Goal: Task Accomplishment & Management: Manage account settings

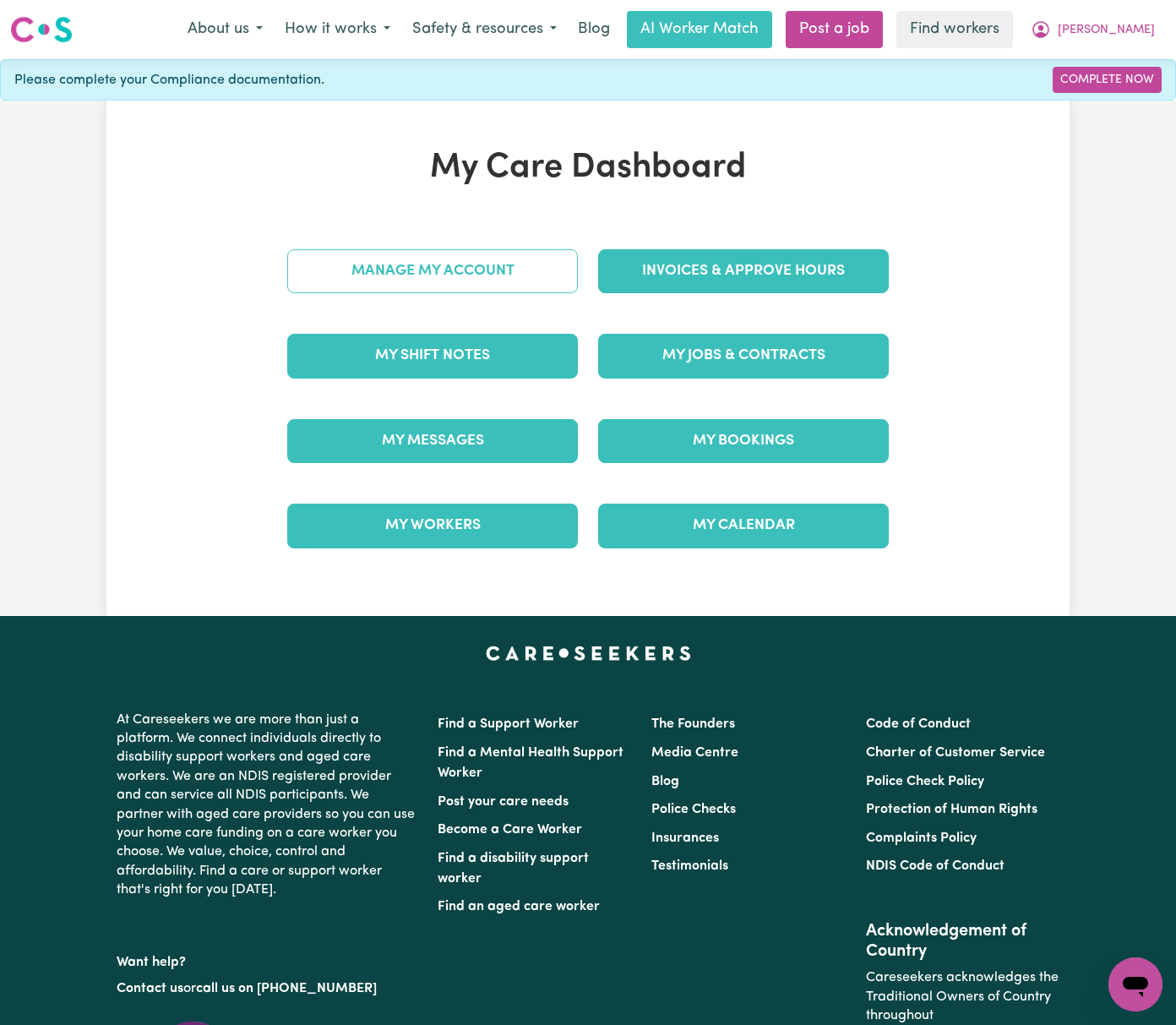
click at [483, 280] on link "Manage My Account" at bounding box center [433, 271] width 291 height 44
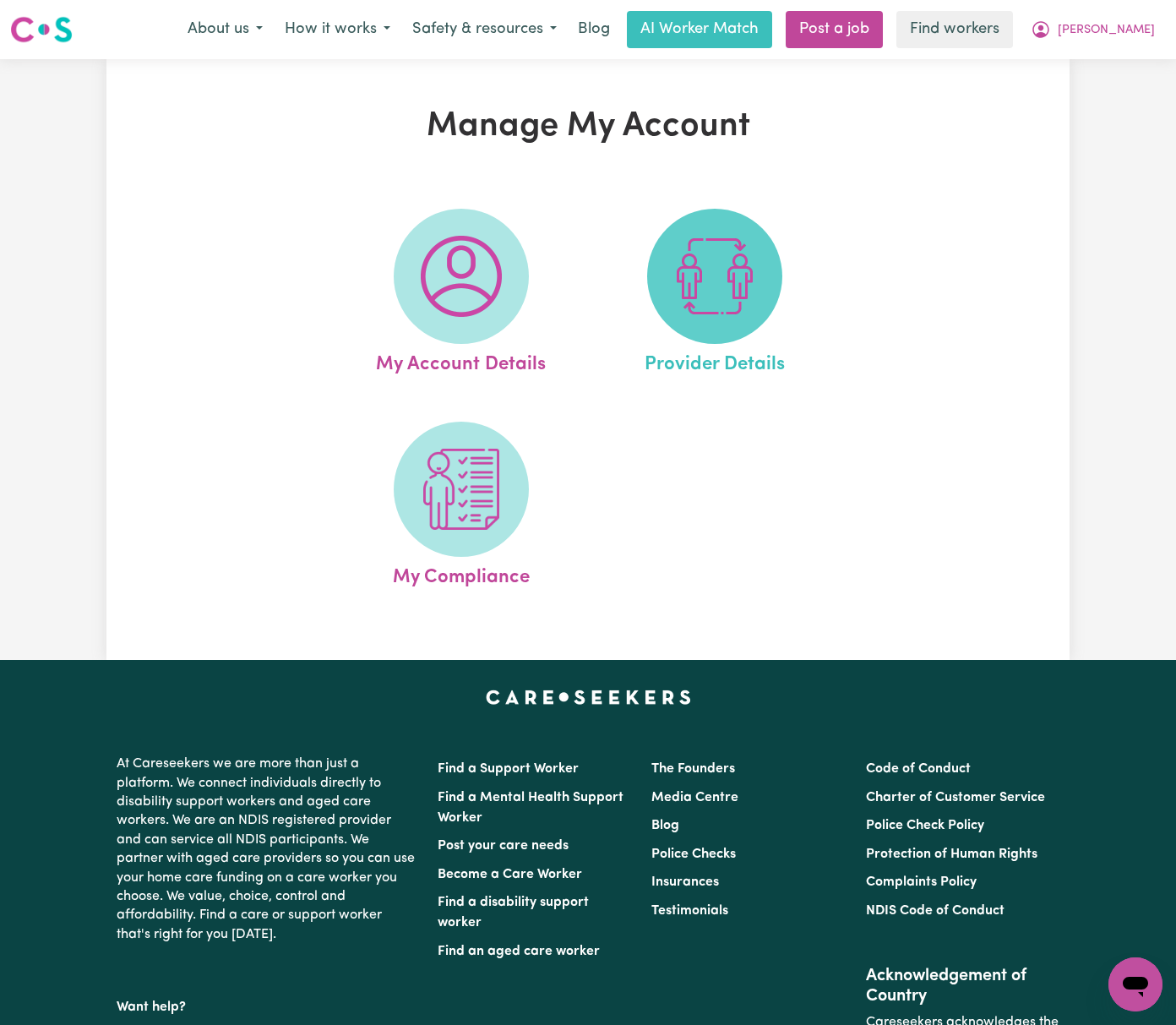
click at [697, 296] on img at bounding box center [715, 276] width 81 height 81
select select "AGED_HOME_CARE"
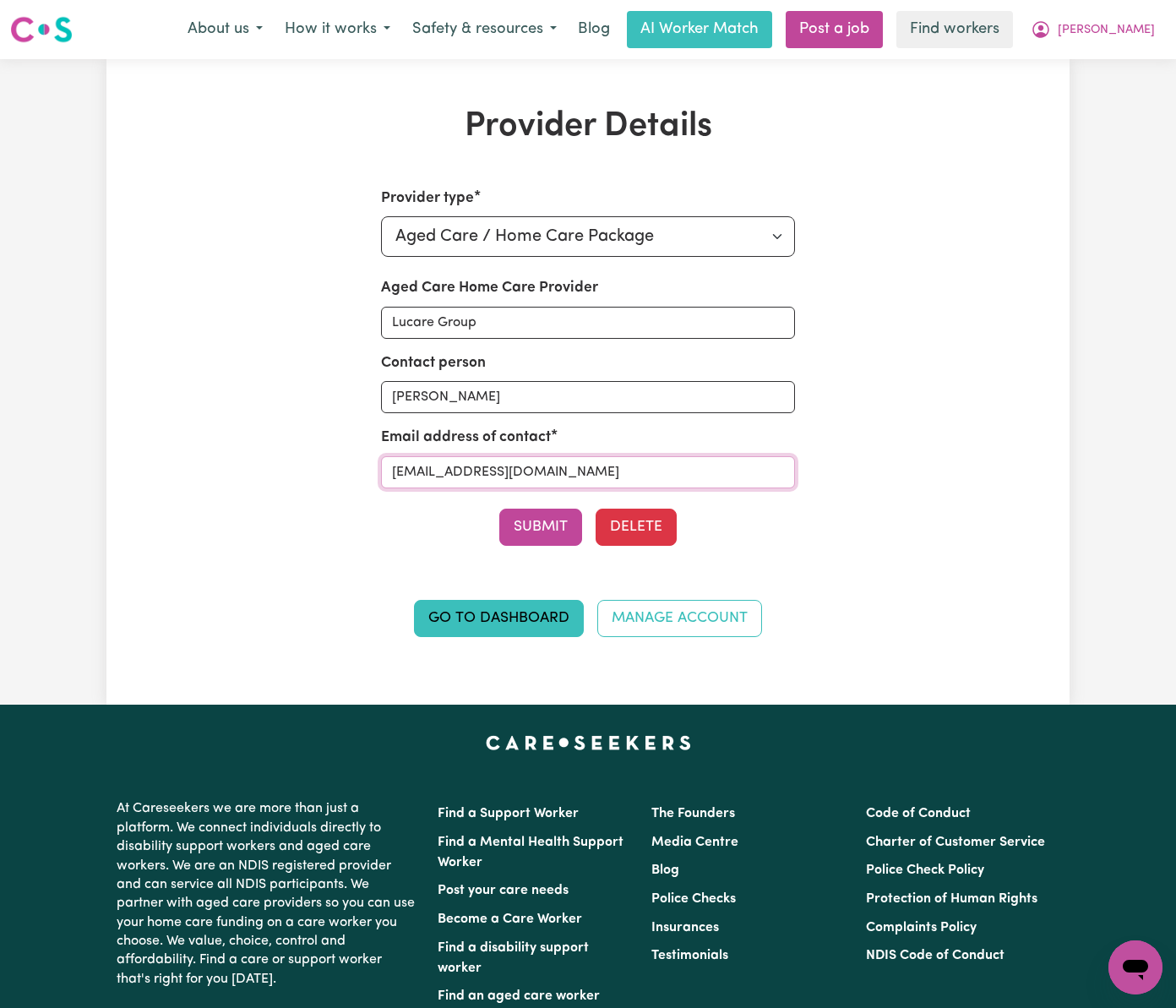
click at [699, 473] on input "[EMAIL_ADDRESS][DOMAIN_NAME]" at bounding box center [588, 472] width 414 height 32
click at [1125, 35] on span "[PERSON_NAME]" at bounding box center [1106, 29] width 97 height 18
click at [1129, 61] on link "My Dashboard" at bounding box center [1098, 66] width 133 height 32
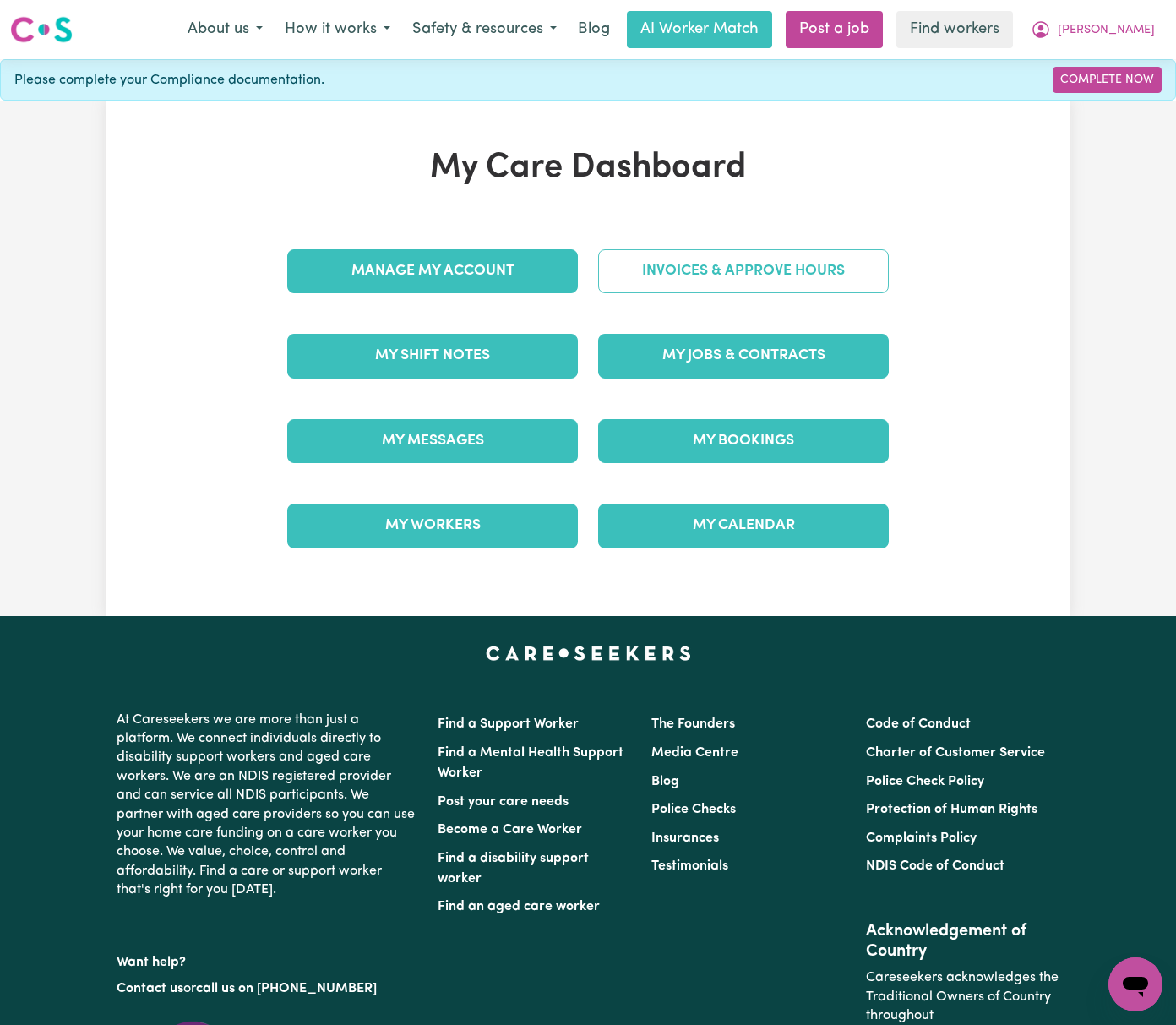
click at [700, 267] on link "Invoices & Approve Hours" at bounding box center [743, 271] width 291 height 44
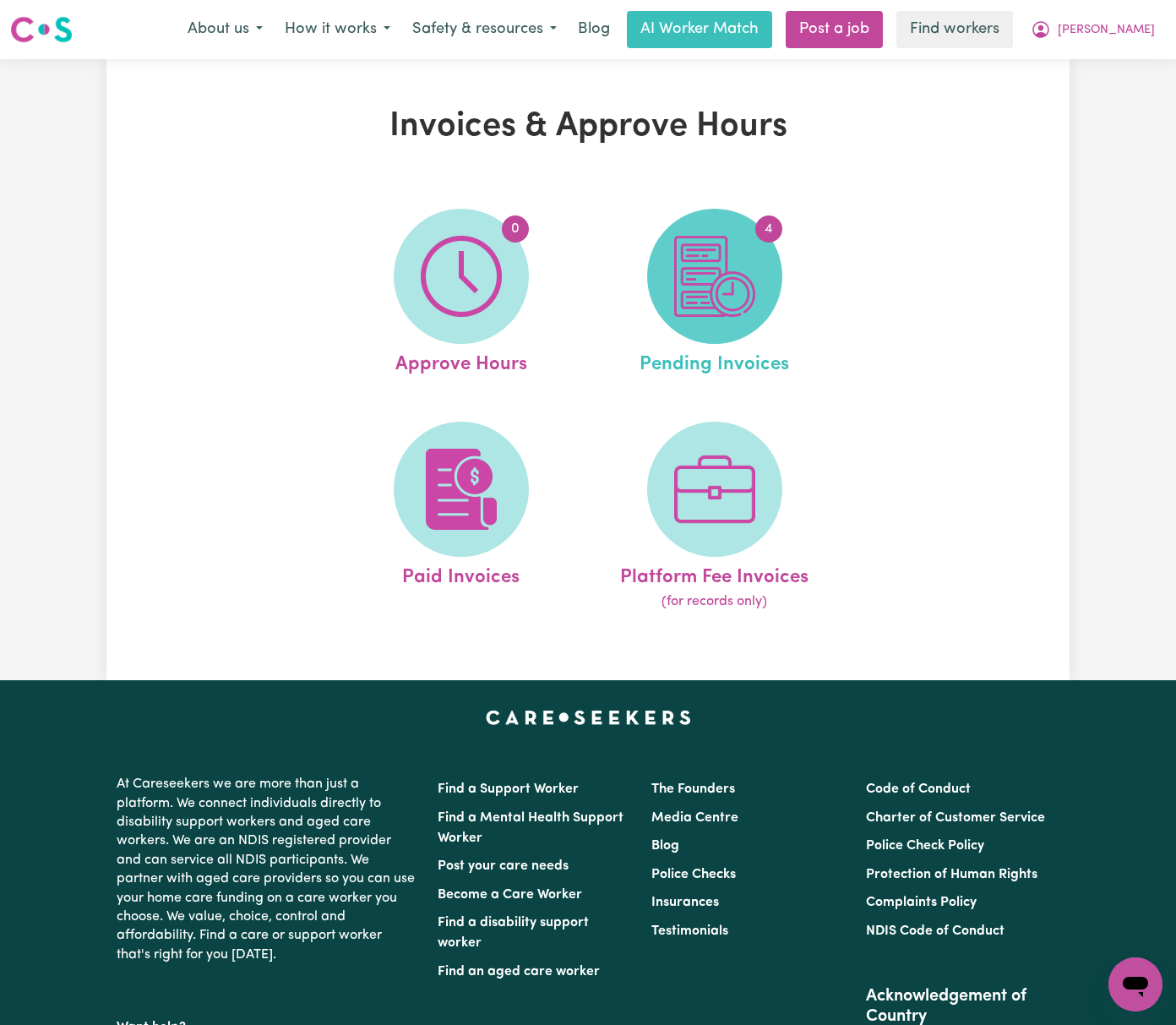
click at [725, 279] on img at bounding box center [715, 276] width 81 height 81
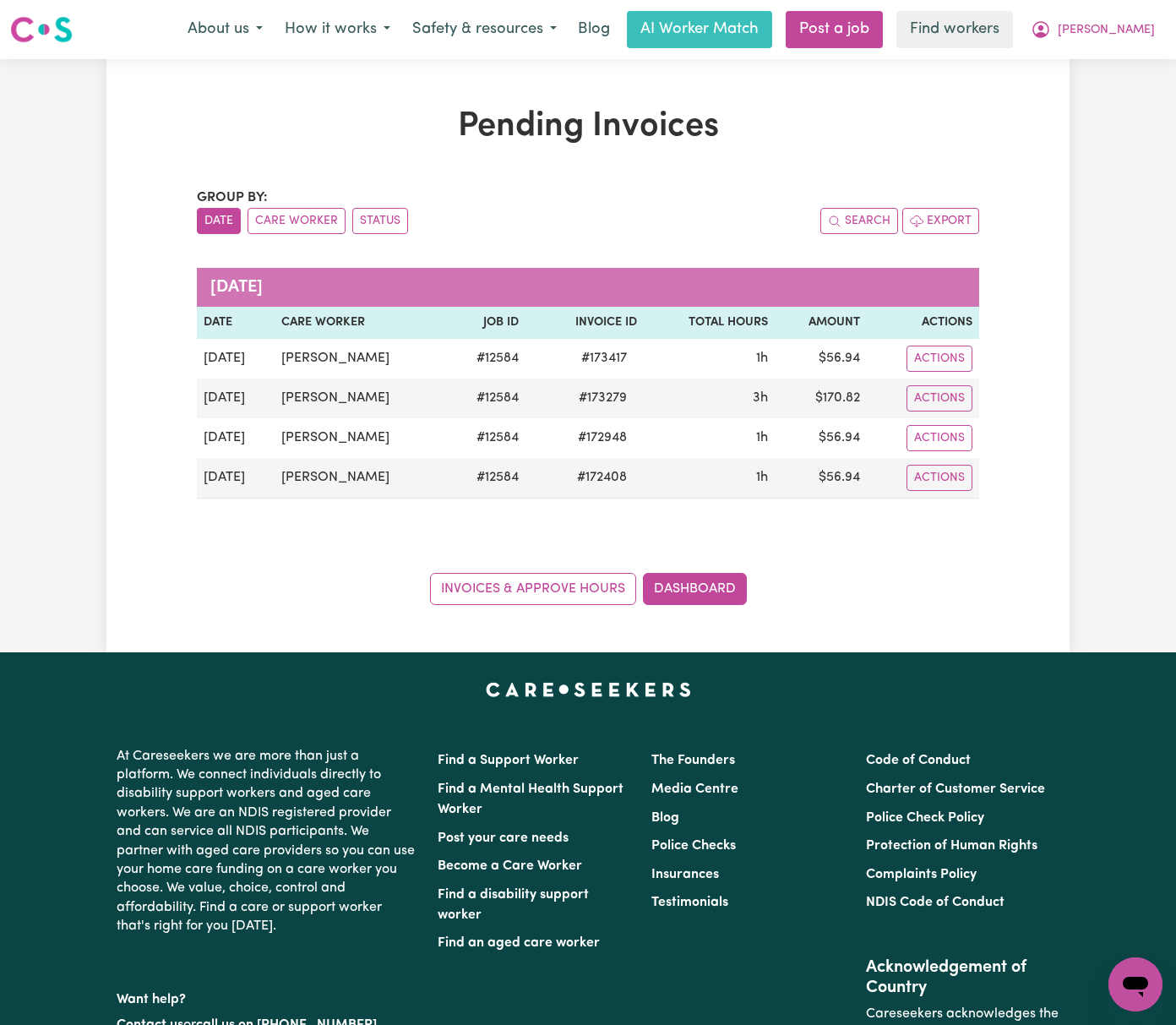
click at [301, 524] on div "Group by: Date Care Worker Status Search Export [DATE] Date Care Worker Job ID …" at bounding box center [588, 396] width 782 height 417
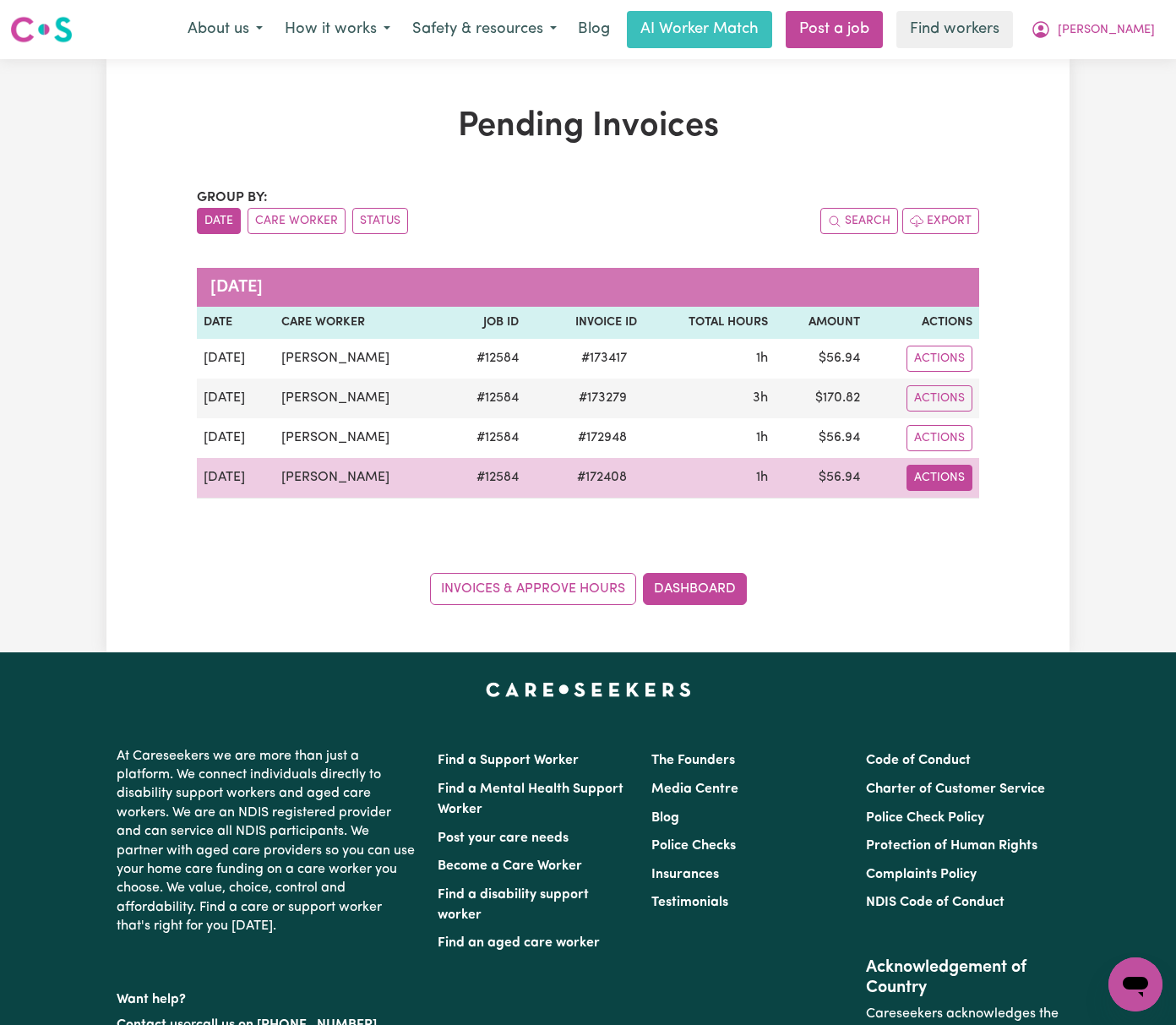
click at [973, 485] on button "Actions" at bounding box center [940, 478] width 66 height 26
click at [1022, 515] on link "Download Invoice" at bounding box center [1008, 517] width 155 height 34
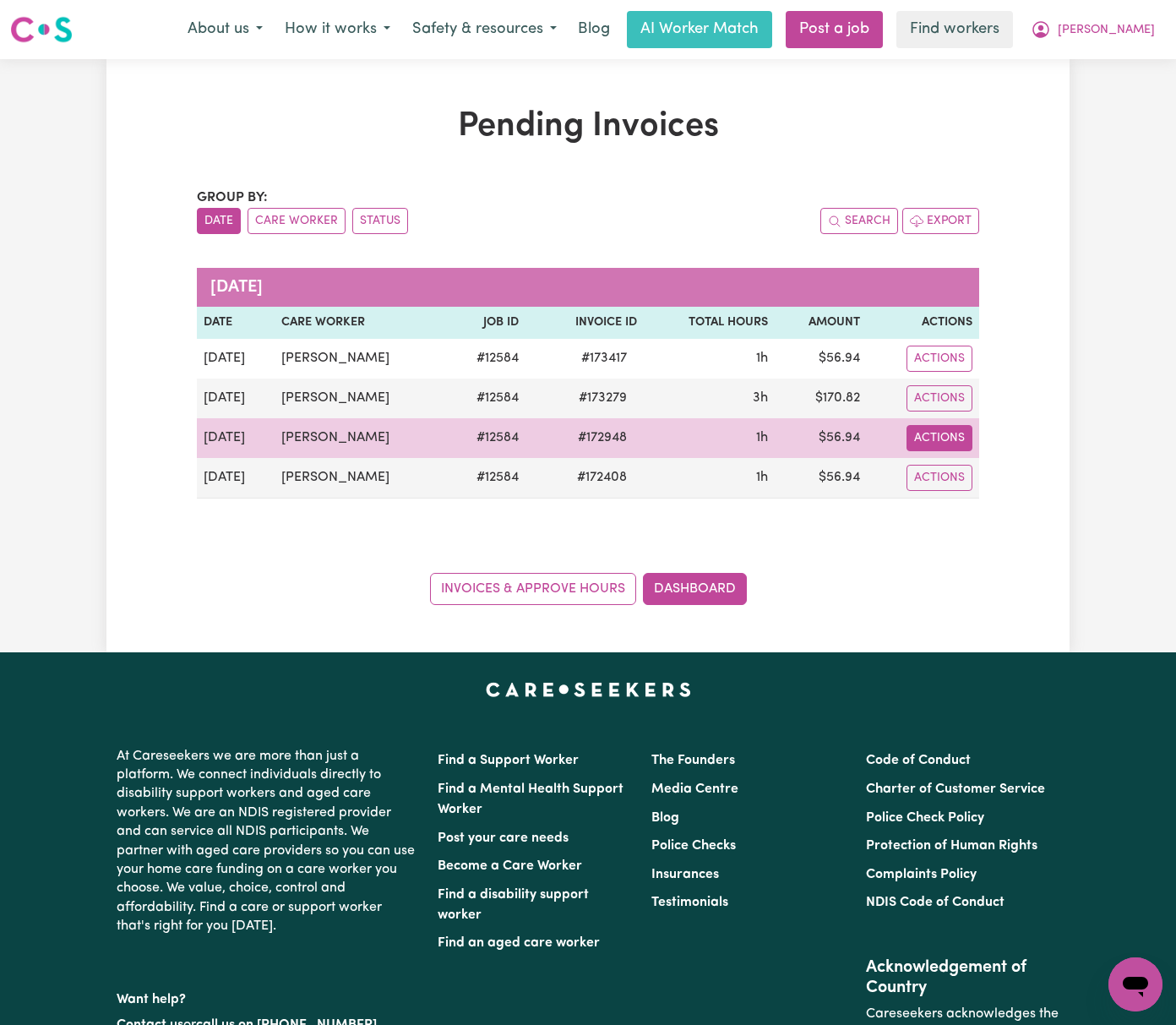
click at [973, 449] on button "Actions" at bounding box center [940, 438] width 66 height 26
click at [1085, 481] on link "Download Invoice" at bounding box center [1008, 477] width 155 height 34
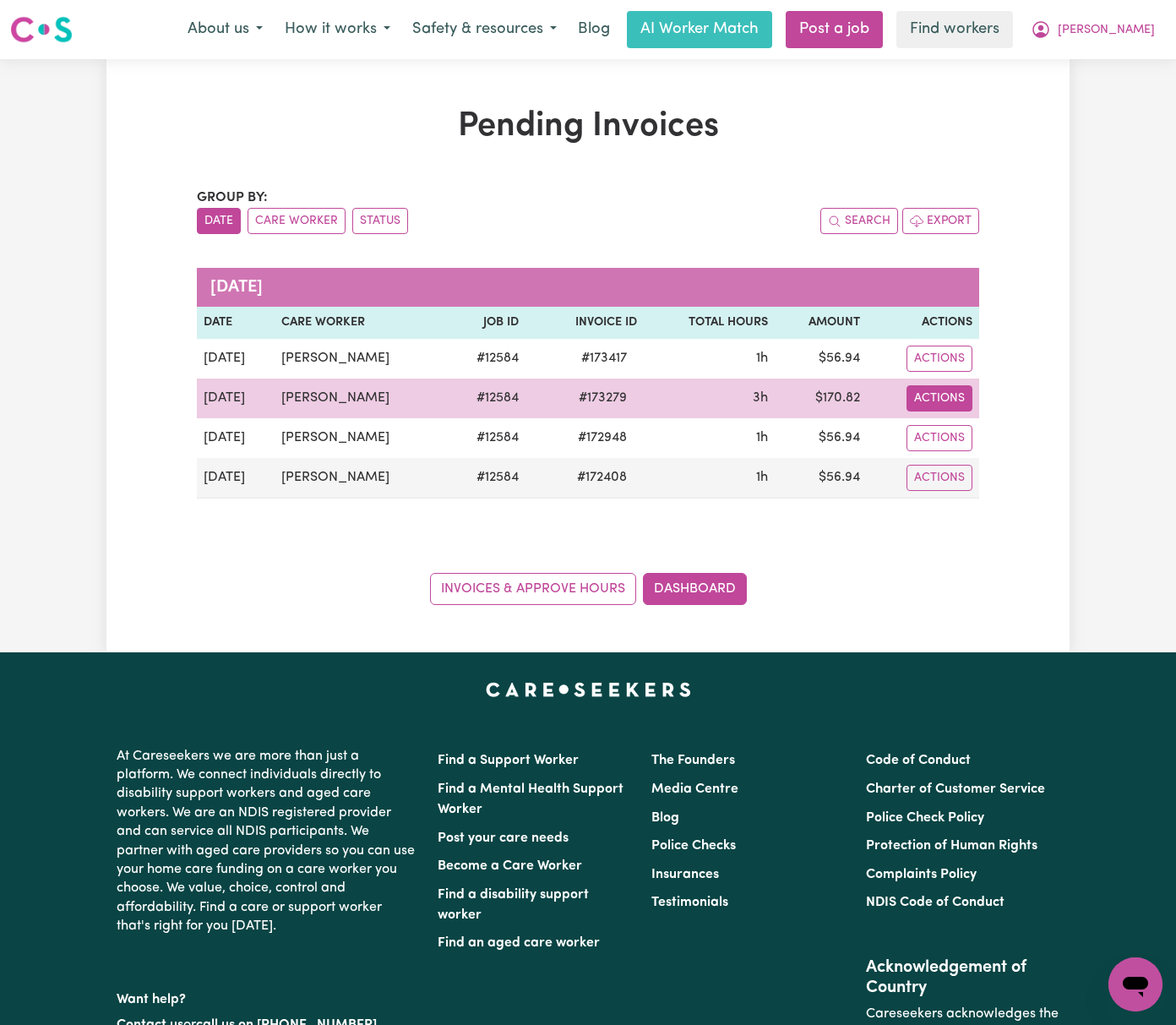
click at [973, 404] on button "Actions" at bounding box center [940, 398] width 66 height 26
click at [1085, 441] on link "Download Invoice" at bounding box center [1008, 437] width 155 height 34
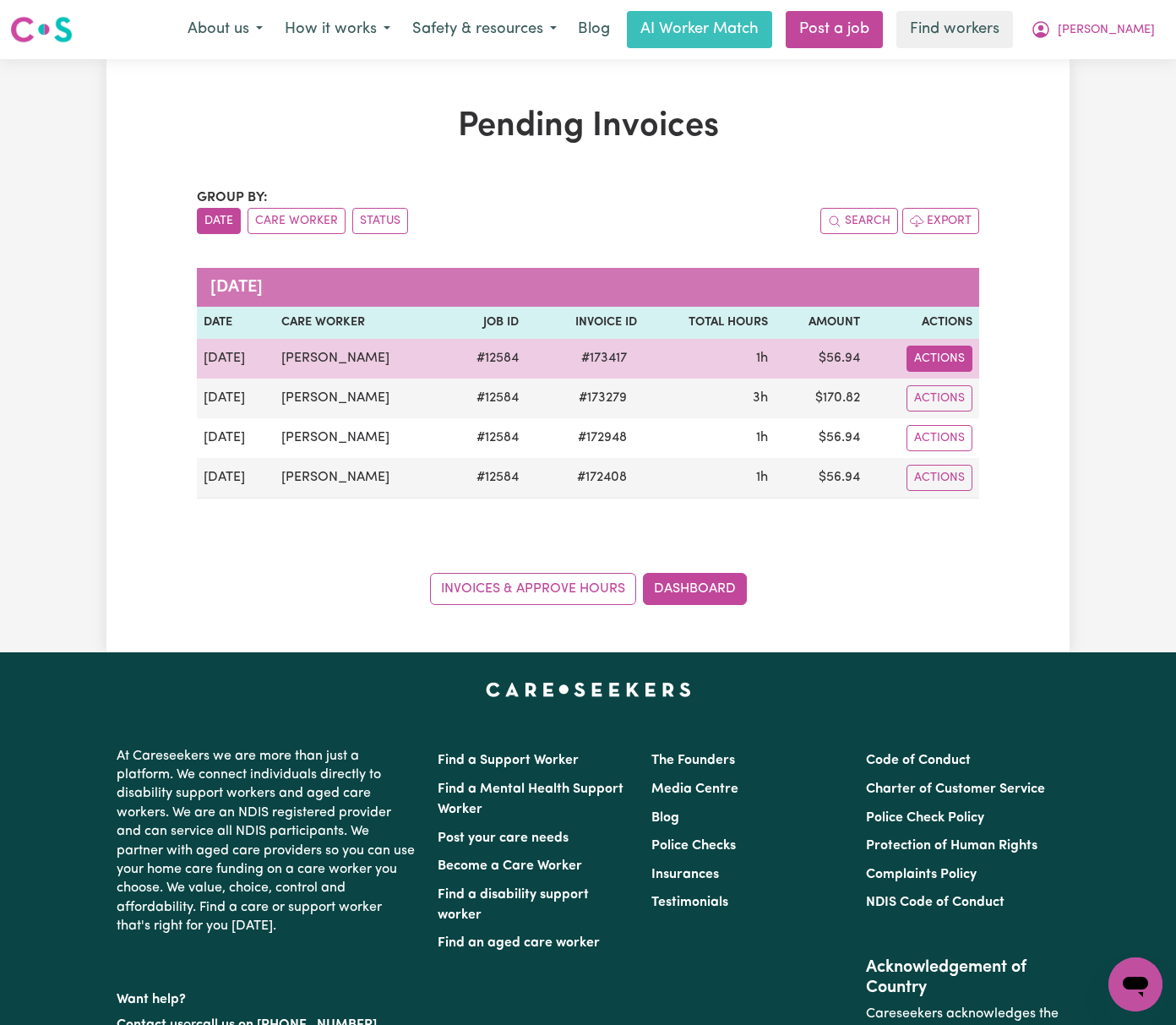
click at [973, 366] on button "Actions" at bounding box center [940, 358] width 66 height 26
click at [1058, 396] on link "Download Invoice" at bounding box center [1008, 397] width 155 height 34
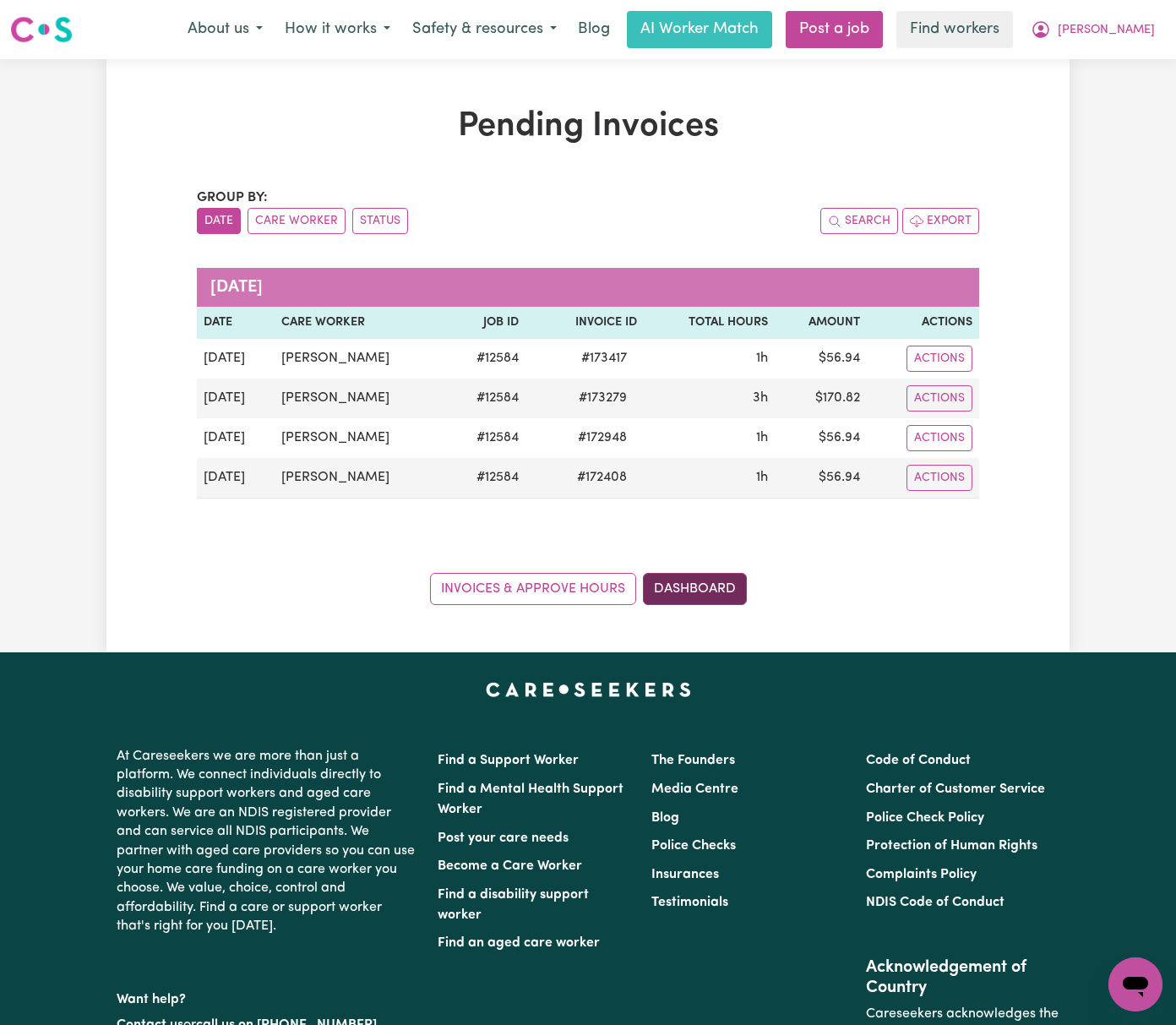
click at [691, 596] on link "Dashboard" at bounding box center [695, 589] width 104 height 32
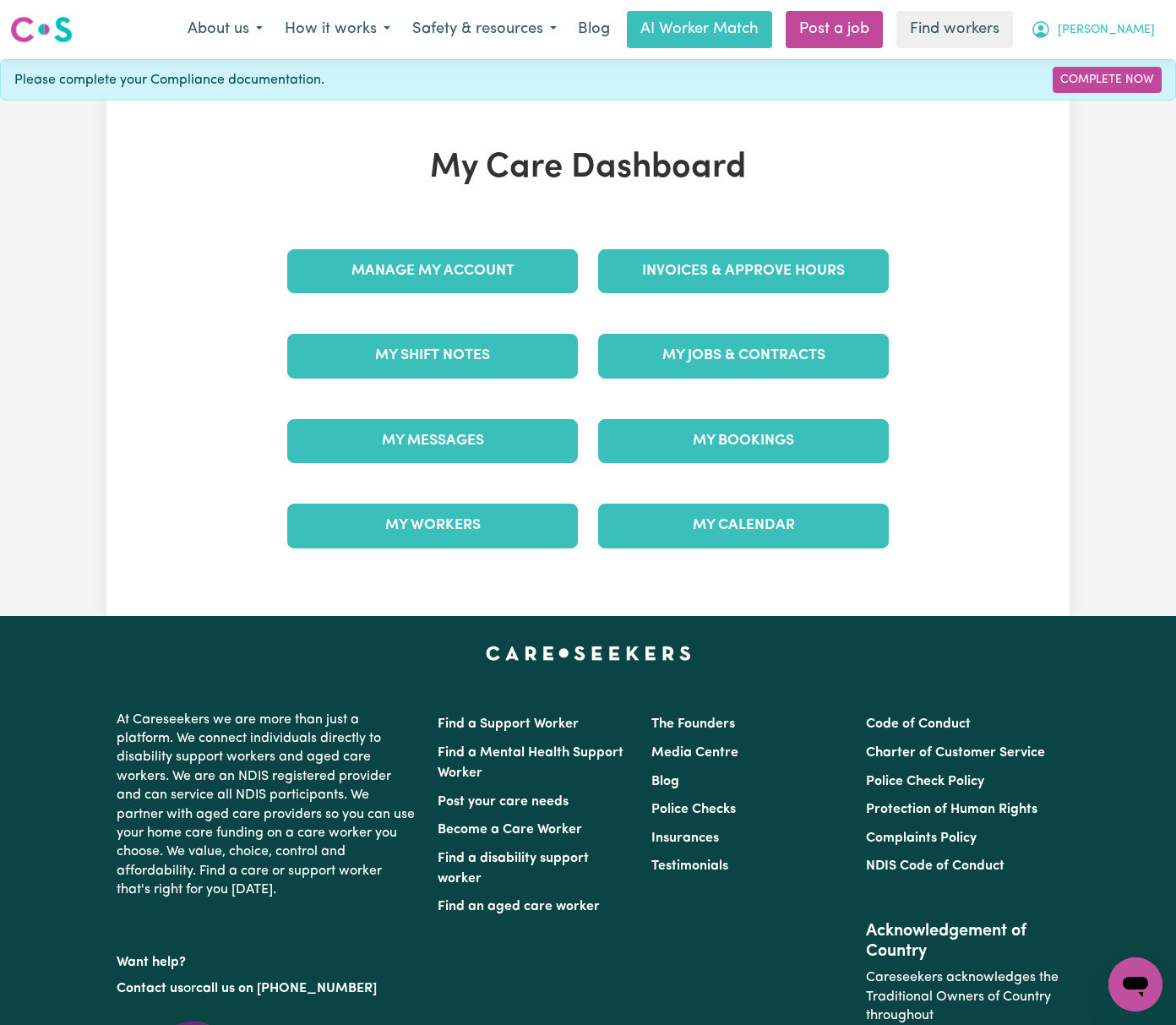
click at [1129, 30] on span "[PERSON_NAME]" at bounding box center [1106, 29] width 97 height 18
click at [1135, 100] on link "My SC Dashboard" at bounding box center [1098, 97] width 133 height 32
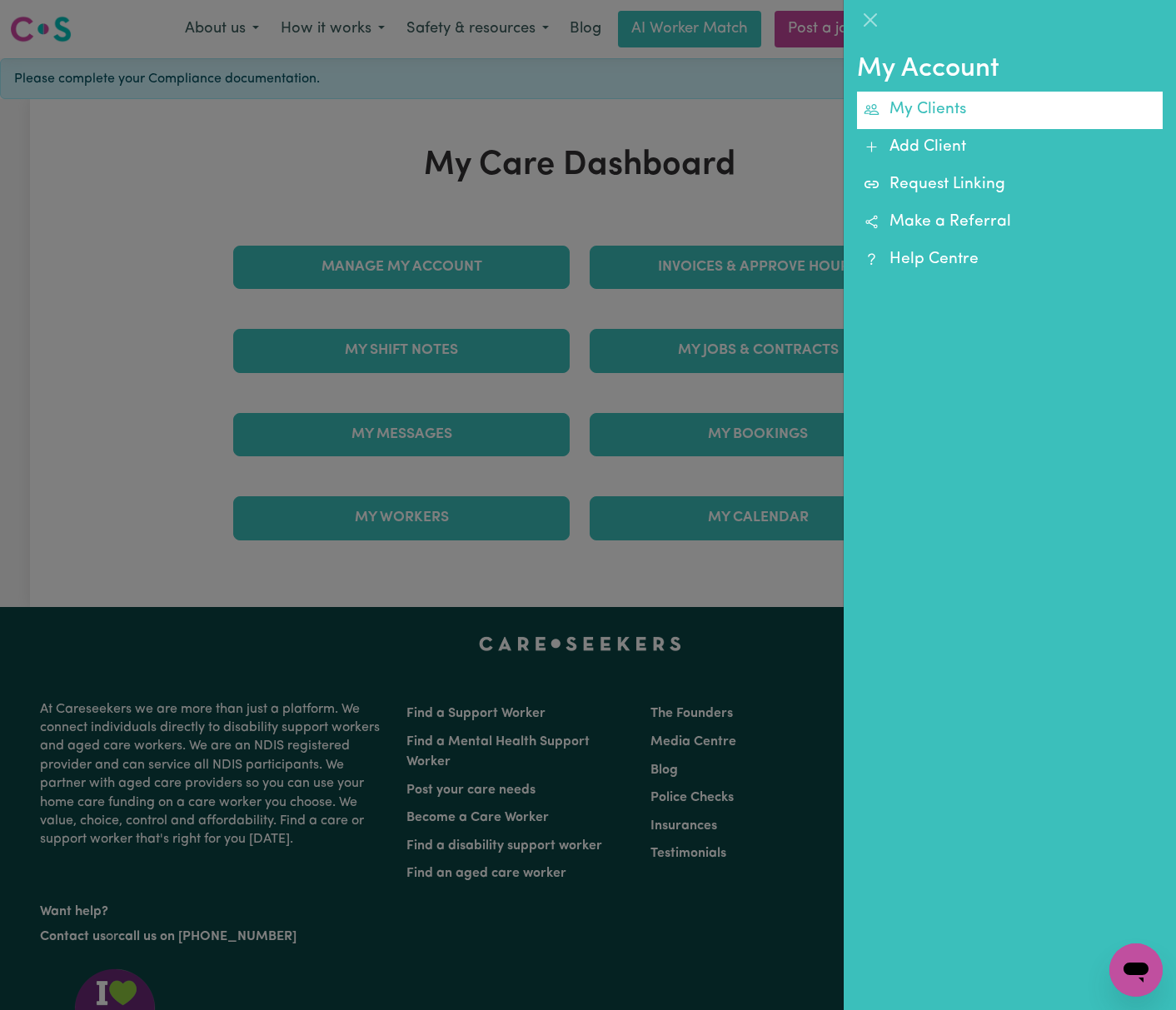
click at [1113, 122] on link "My Clients" at bounding box center [1010, 110] width 306 height 38
